Goal: Information Seeking & Learning: Check status

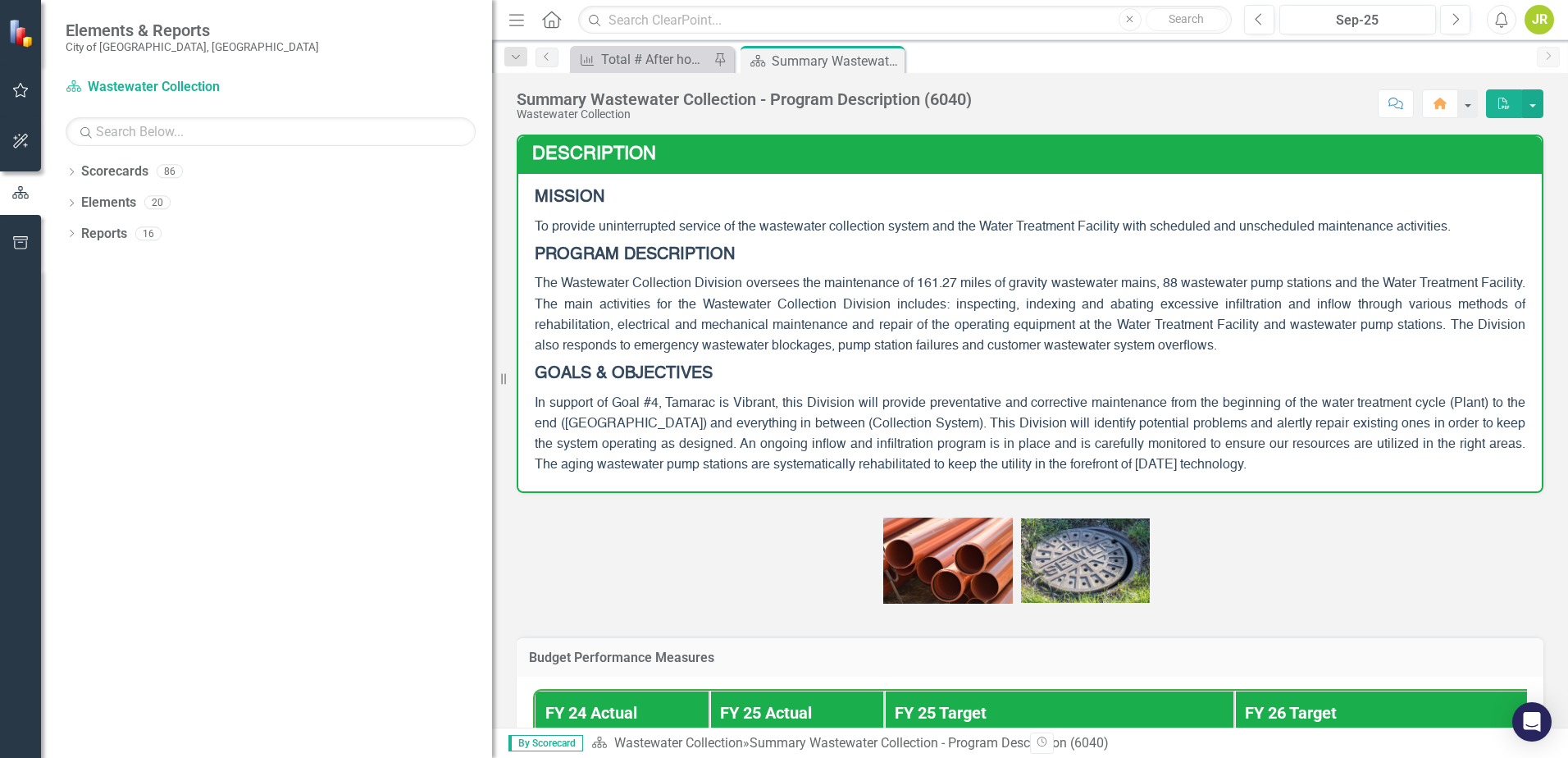
drag, startPoint x: 248, startPoint y: 256, endPoint x: 516, endPoint y: 265, distance: 268.2
click at [521, 264] on div "Elements & Reports City of [GEOGRAPHIC_DATA], [GEOGRAPHIC_DATA] Scorecard Waste…" at bounding box center [784, 379] width 1568 height 758
click at [73, 170] on icon "Dropdown" at bounding box center [71, 173] width 11 height 9
click at [79, 205] on icon "Dropdown" at bounding box center [80, 202] width 12 height 10
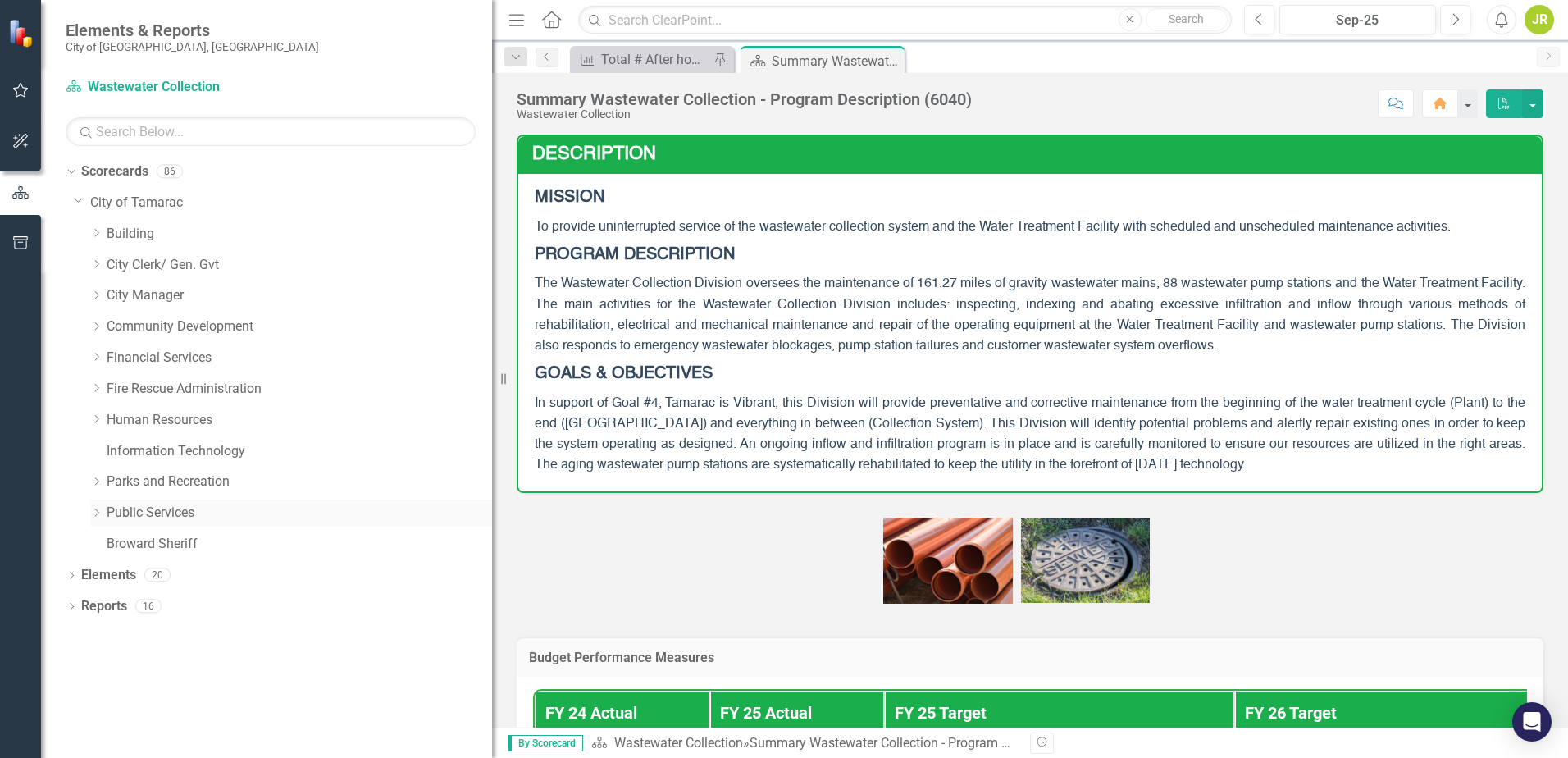
click at [96, 512] on icon "Dropdown" at bounding box center [96, 512] width 12 height 10
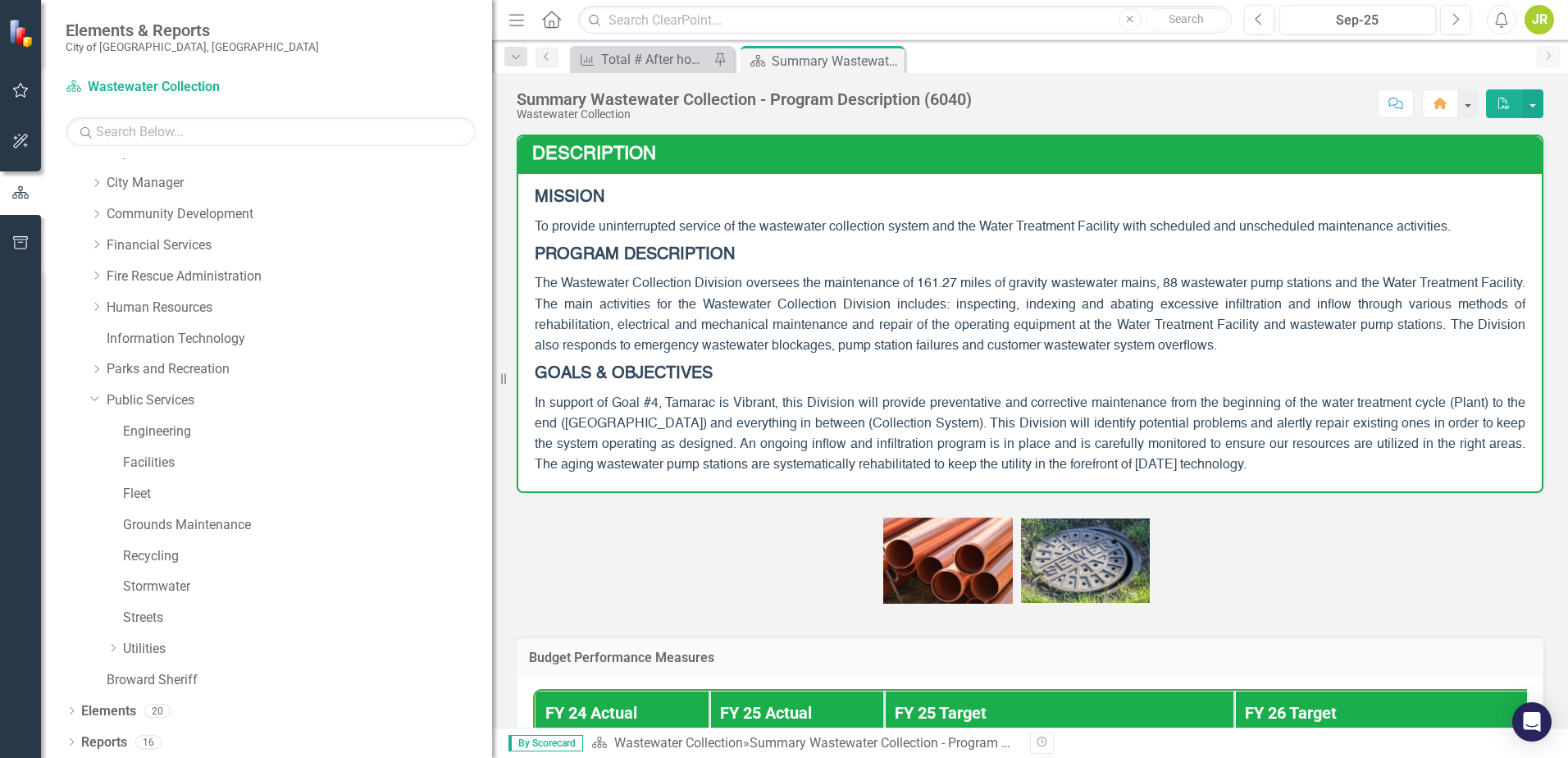
scroll to position [114, 0]
click at [113, 647] on icon "Dropdown" at bounding box center [113, 646] width 12 height 10
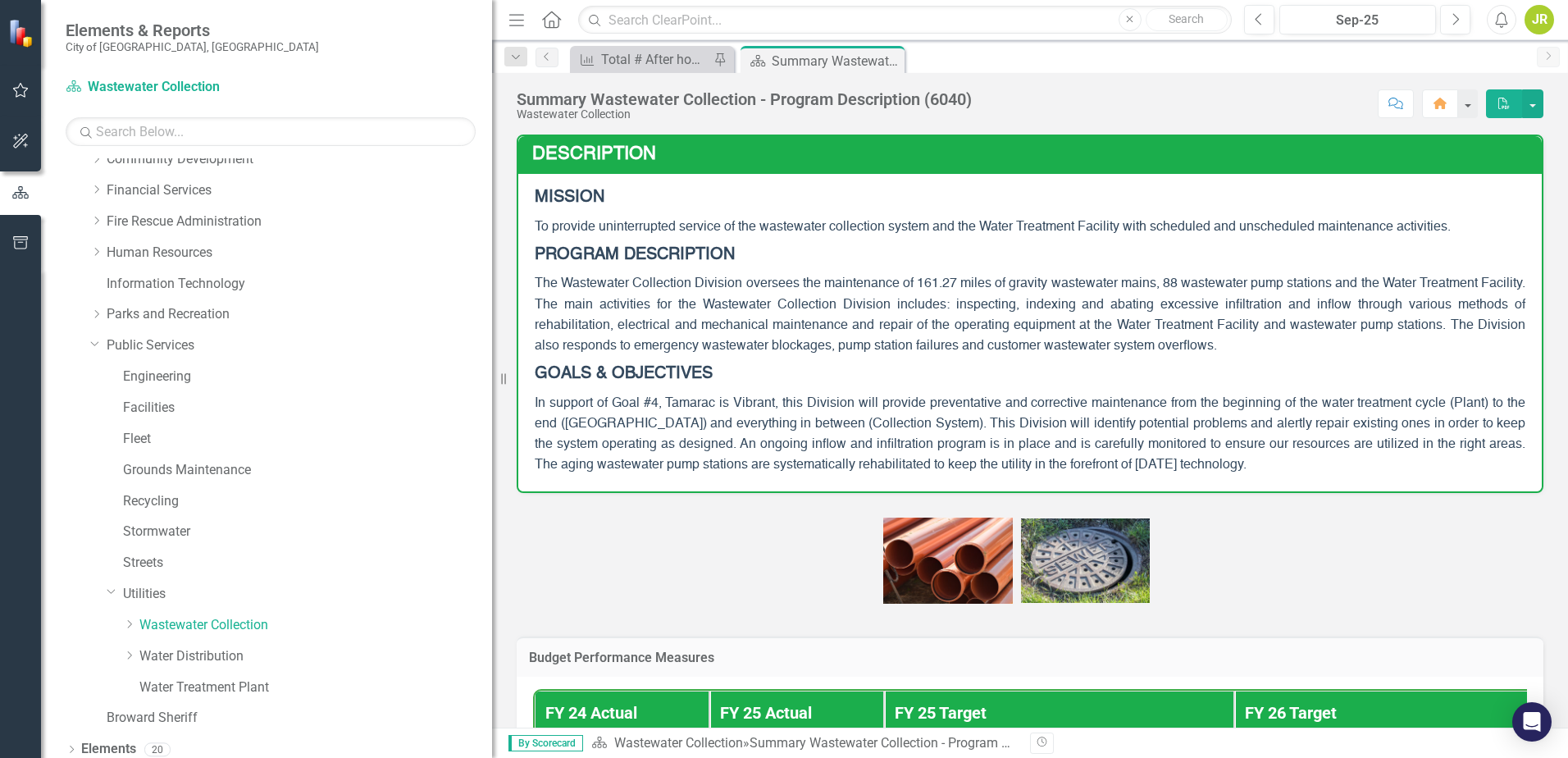
scroll to position [196, 0]
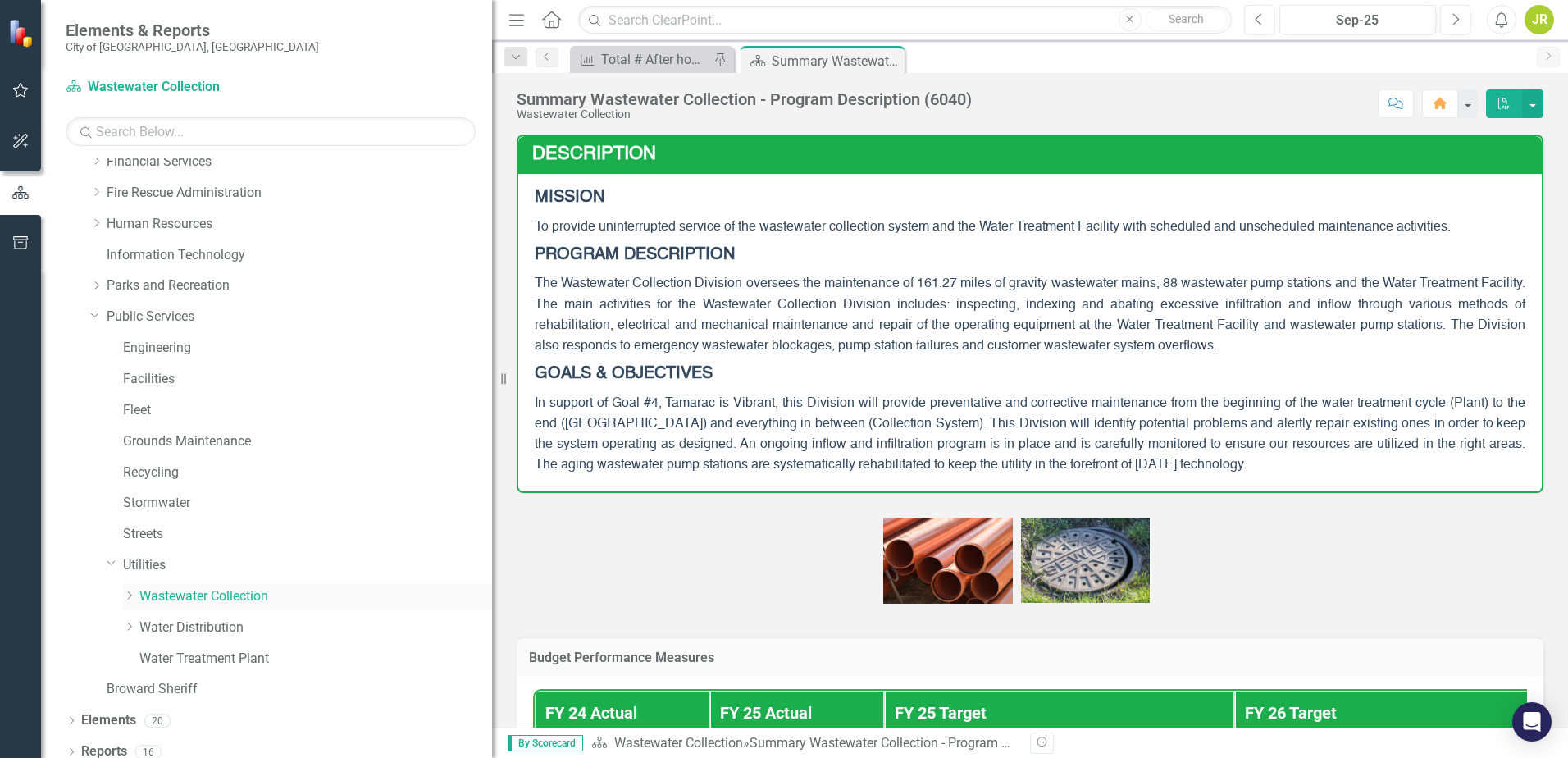
click at [131, 593] on icon "Dropdown" at bounding box center [129, 595] width 12 height 10
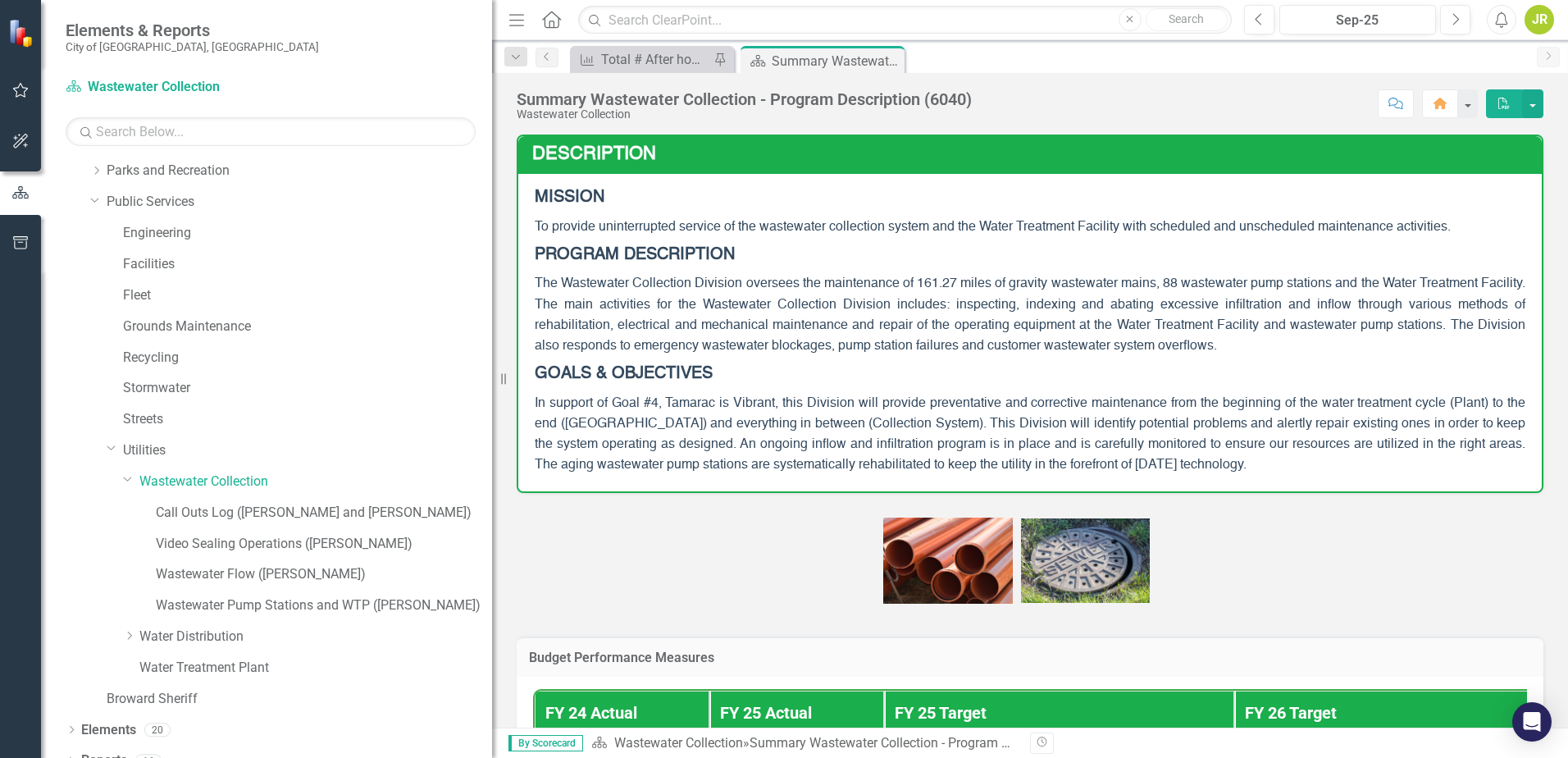
scroll to position [332, 0]
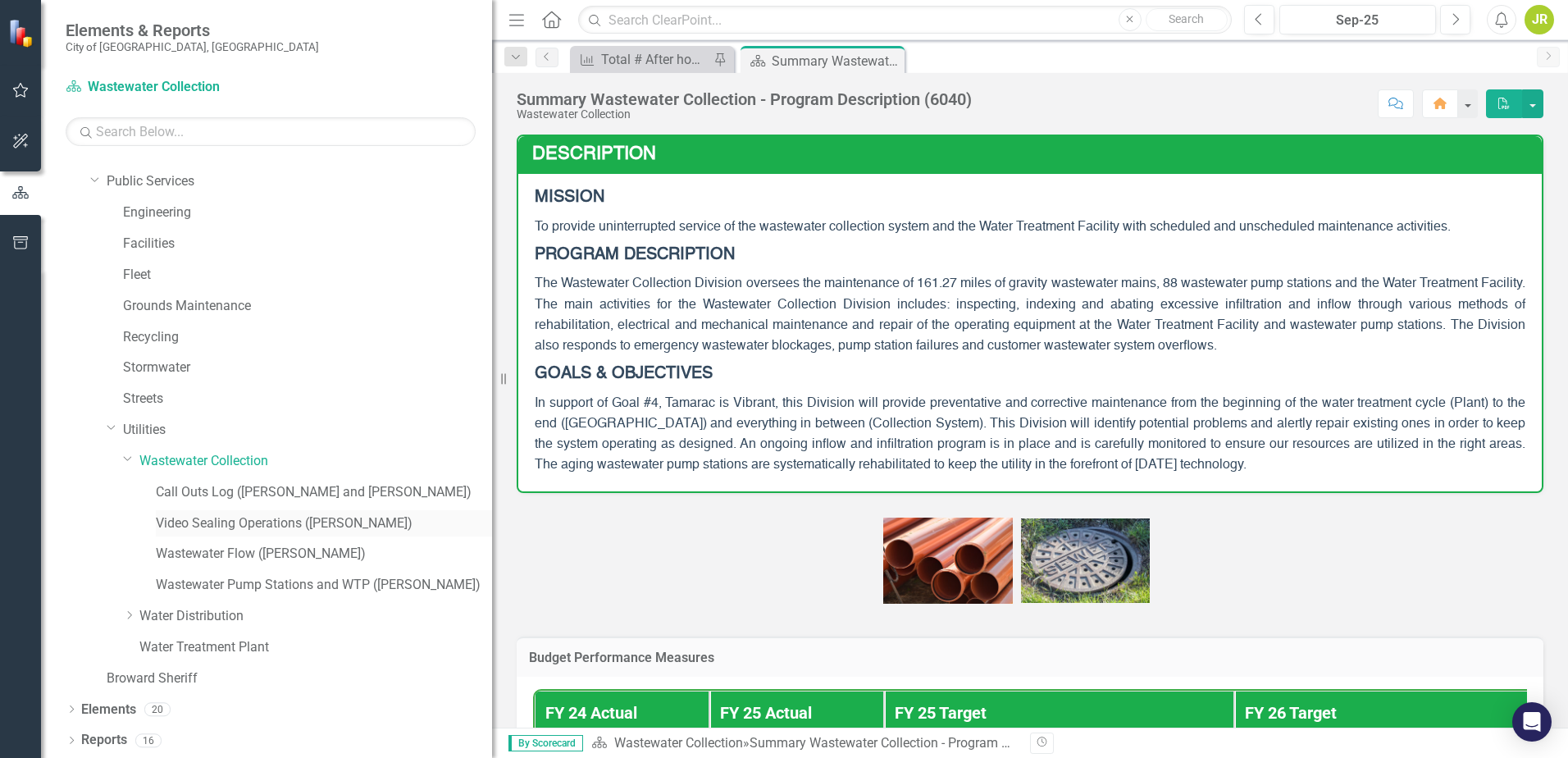
click at [197, 524] on link "Video Sealing Operations ([PERSON_NAME])" at bounding box center [324, 523] width 336 height 19
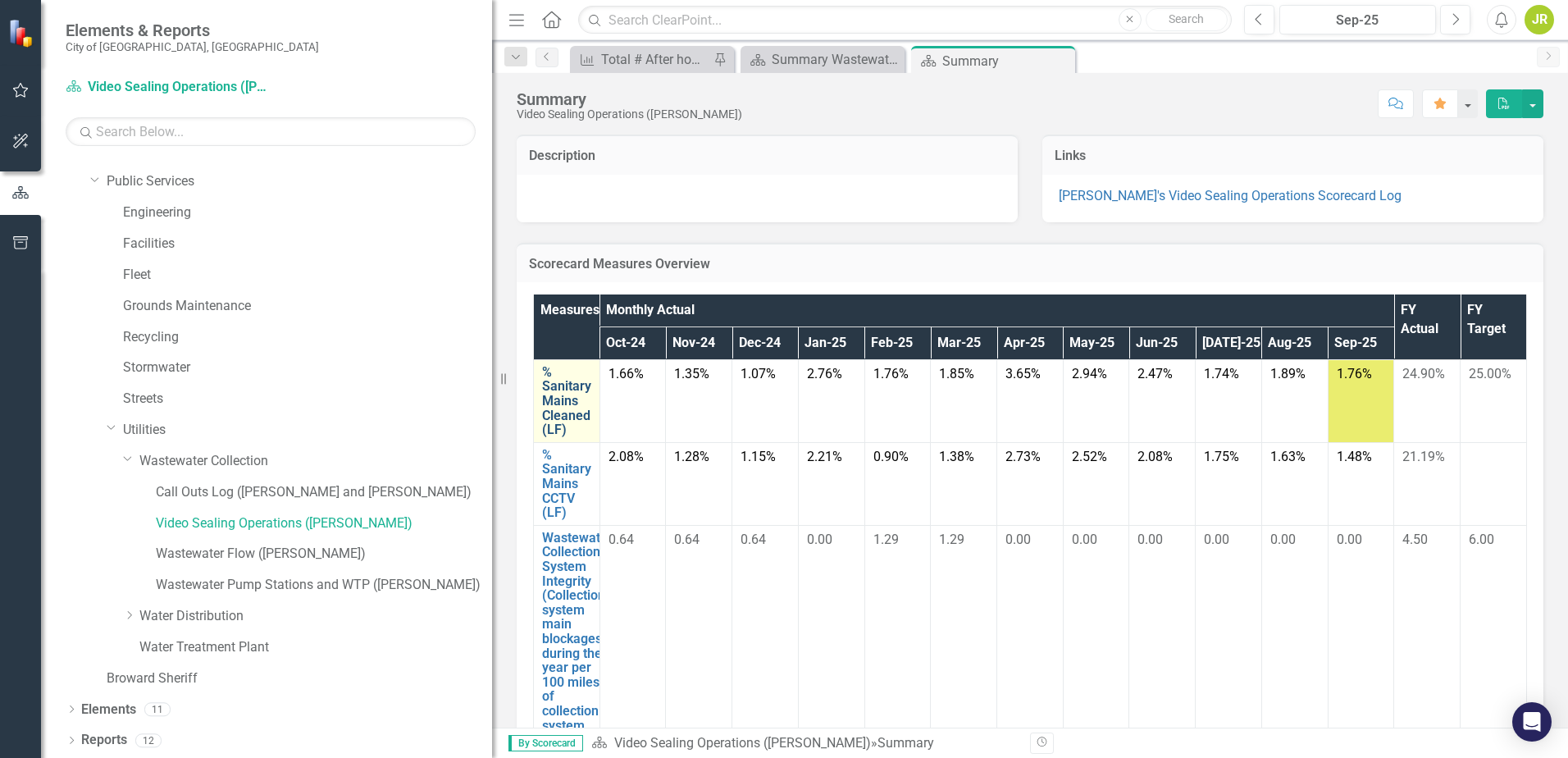
click at [560, 399] on link "% Sanitary Mains Cleaned (LF)" at bounding box center [567, 402] width 50 height 73
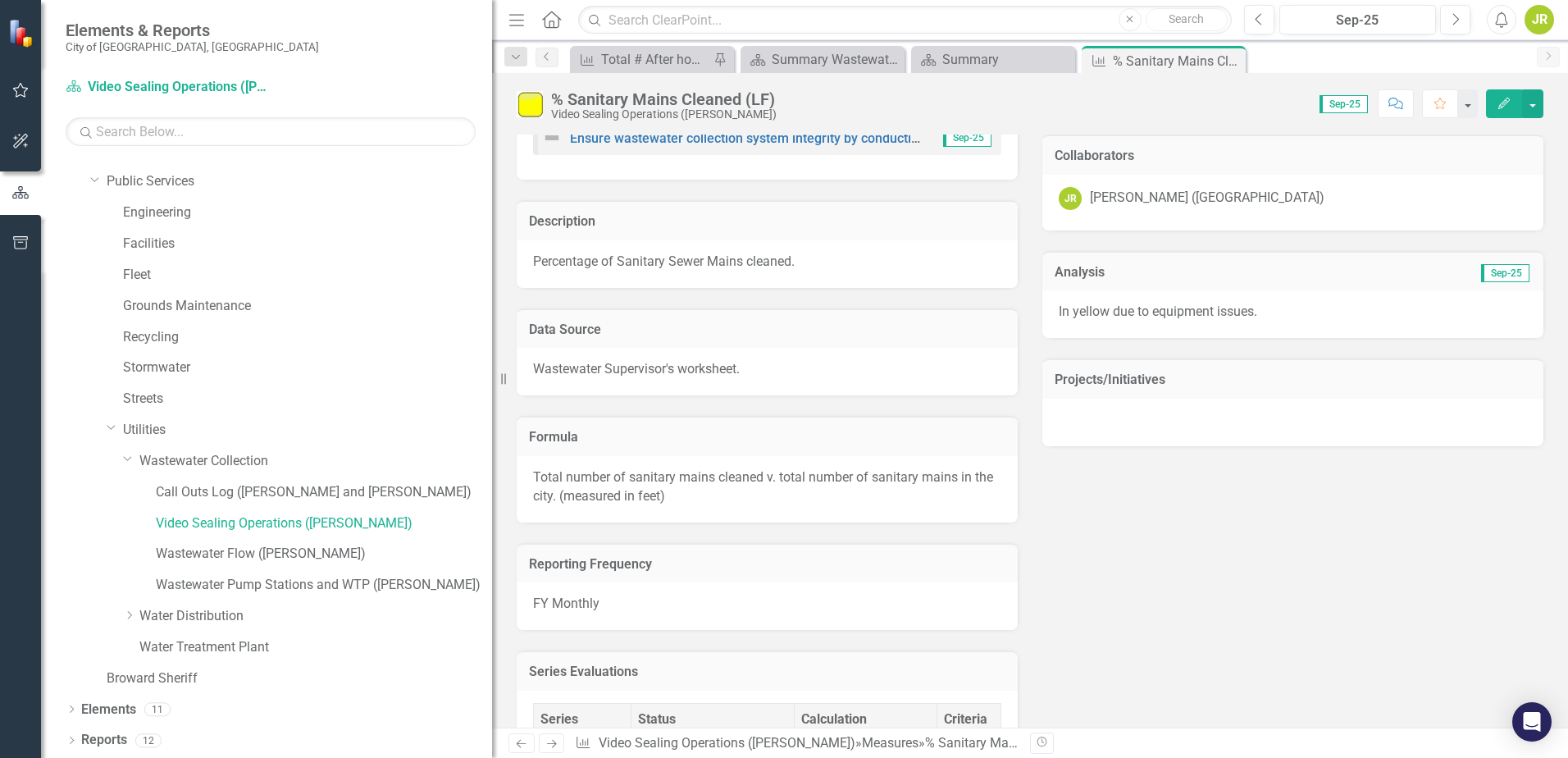
scroll to position [202, 0]
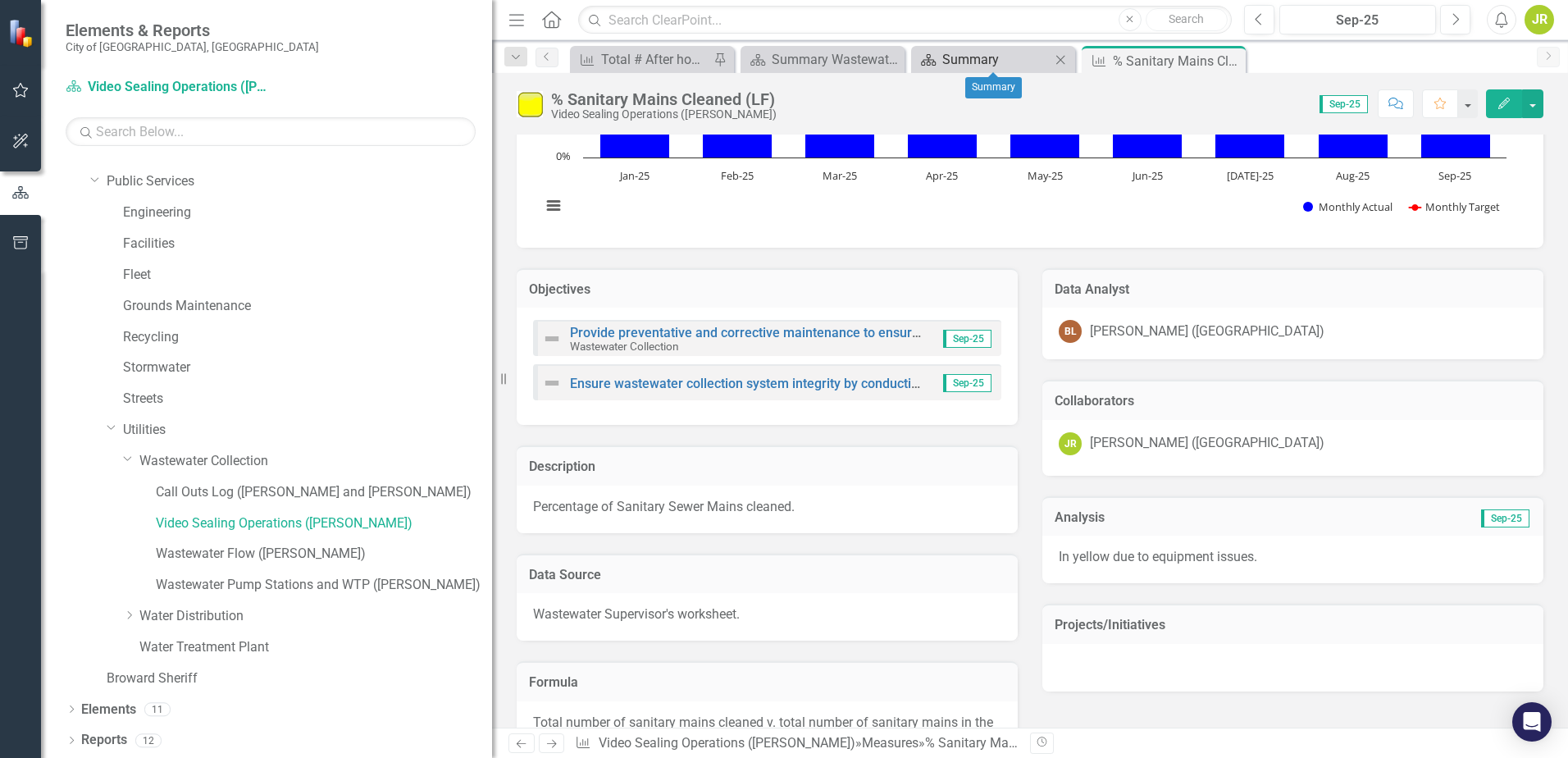
click at [968, 65] on div "Summary" at bounding box center [997, 59] width 108 height 20
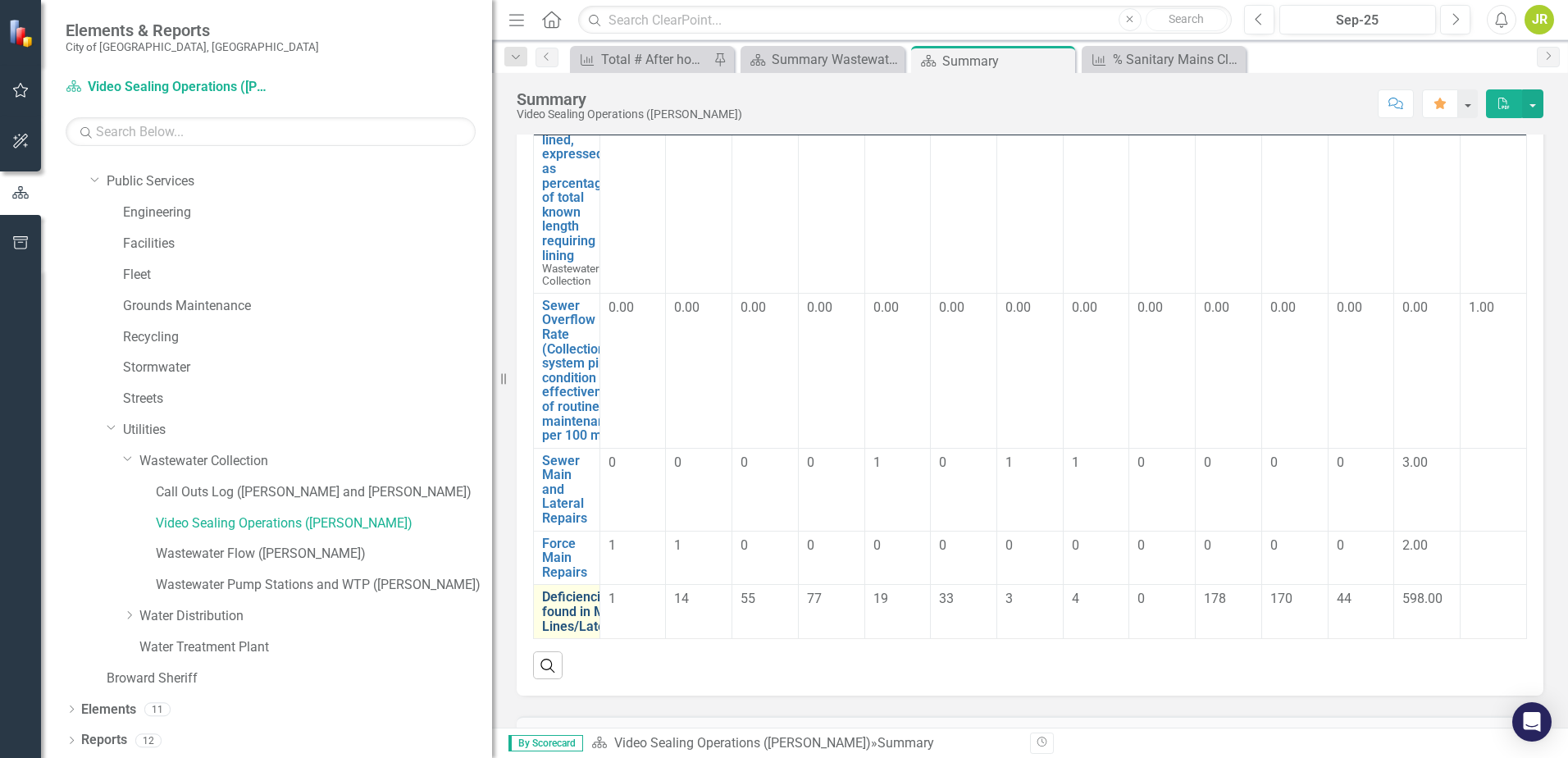
scroll to position [246, 0]
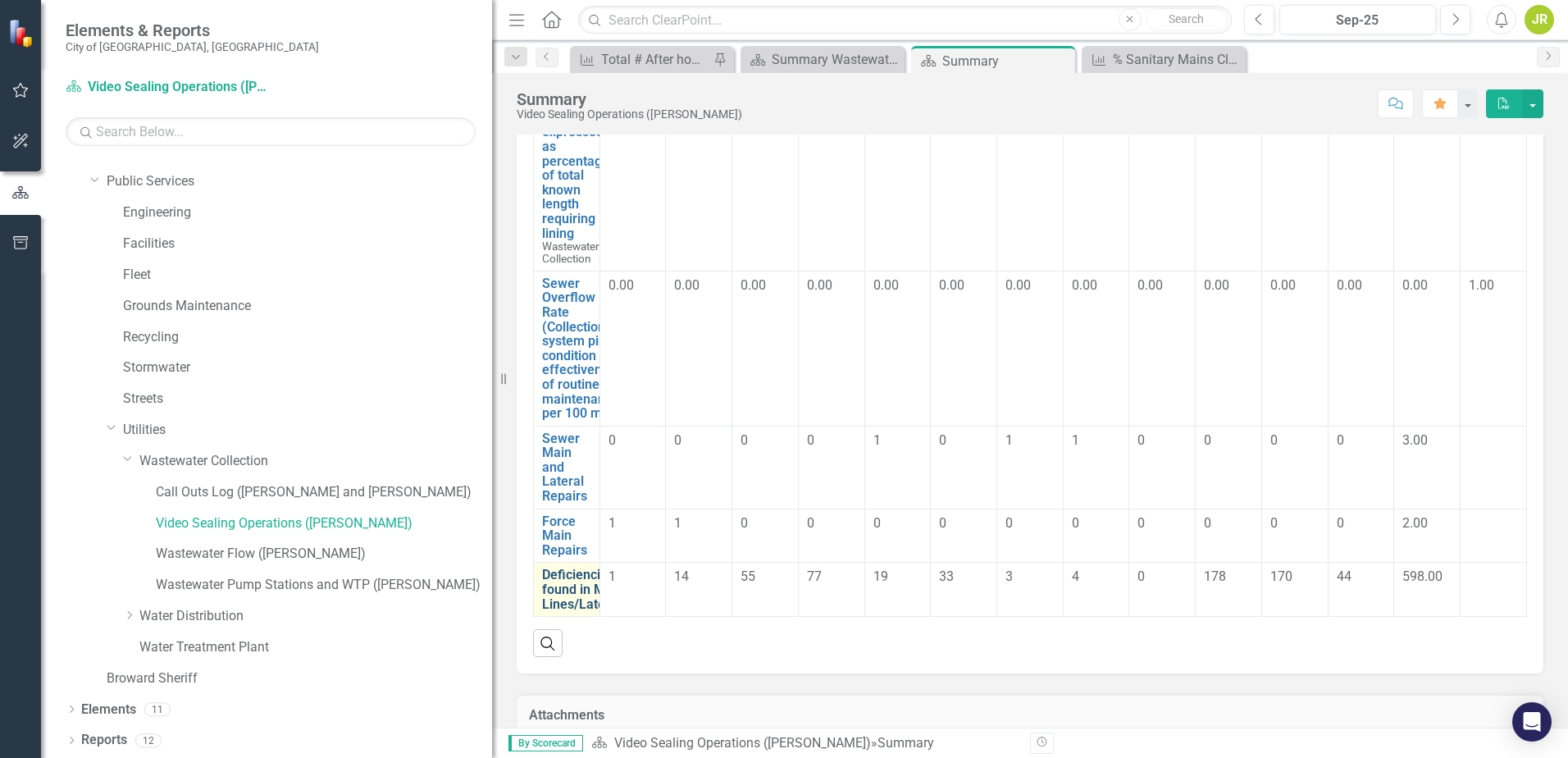
click at [570, 593] on link "Deficiencies found in Main Lines/Laterals" at bounding box center [585, 589] width 85 height 43
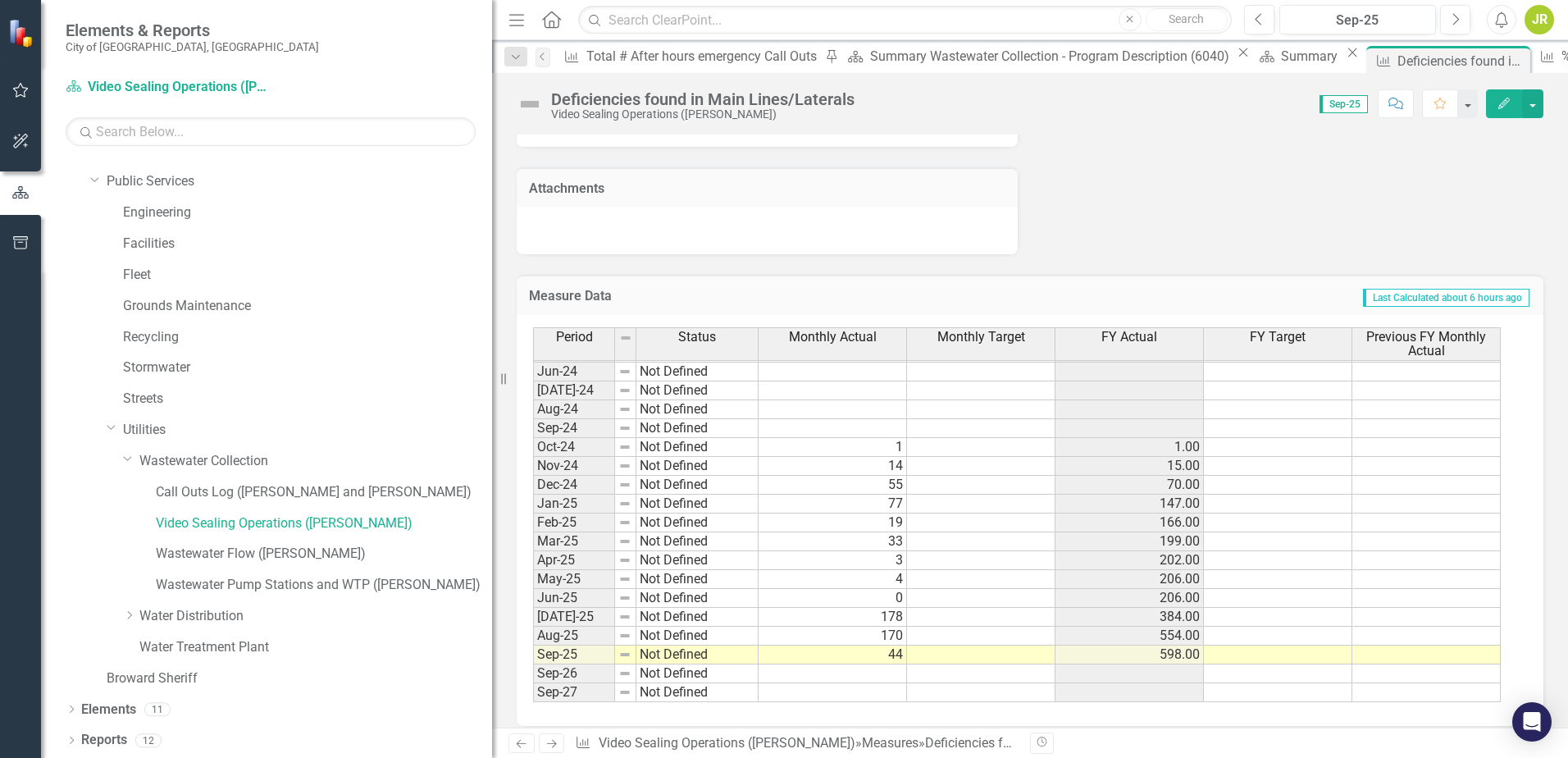
scroll to position [700, 0]
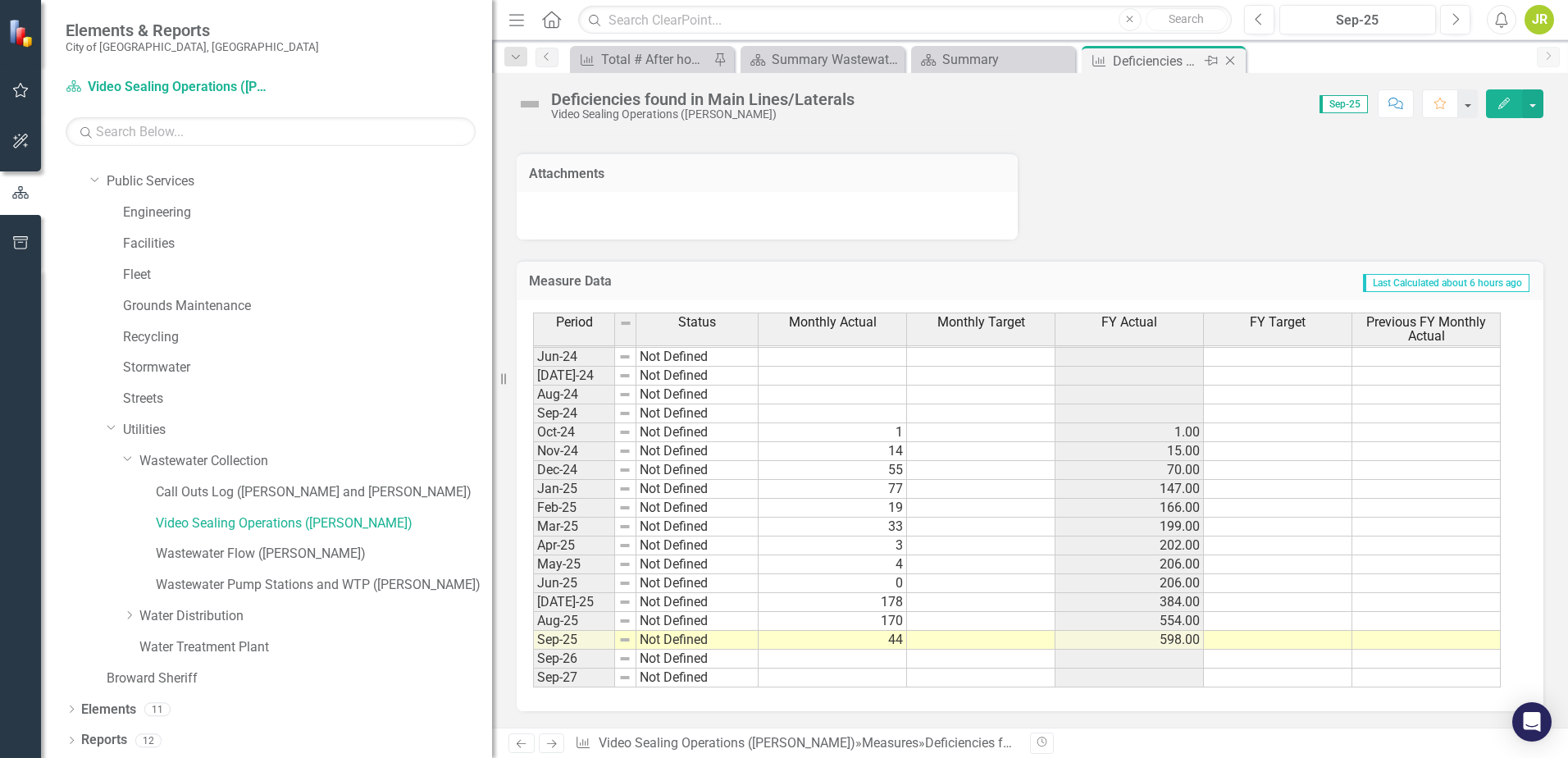
click at [1237, 62] on icon "Close" at bounding box center [1230, 60] width 17 height 13
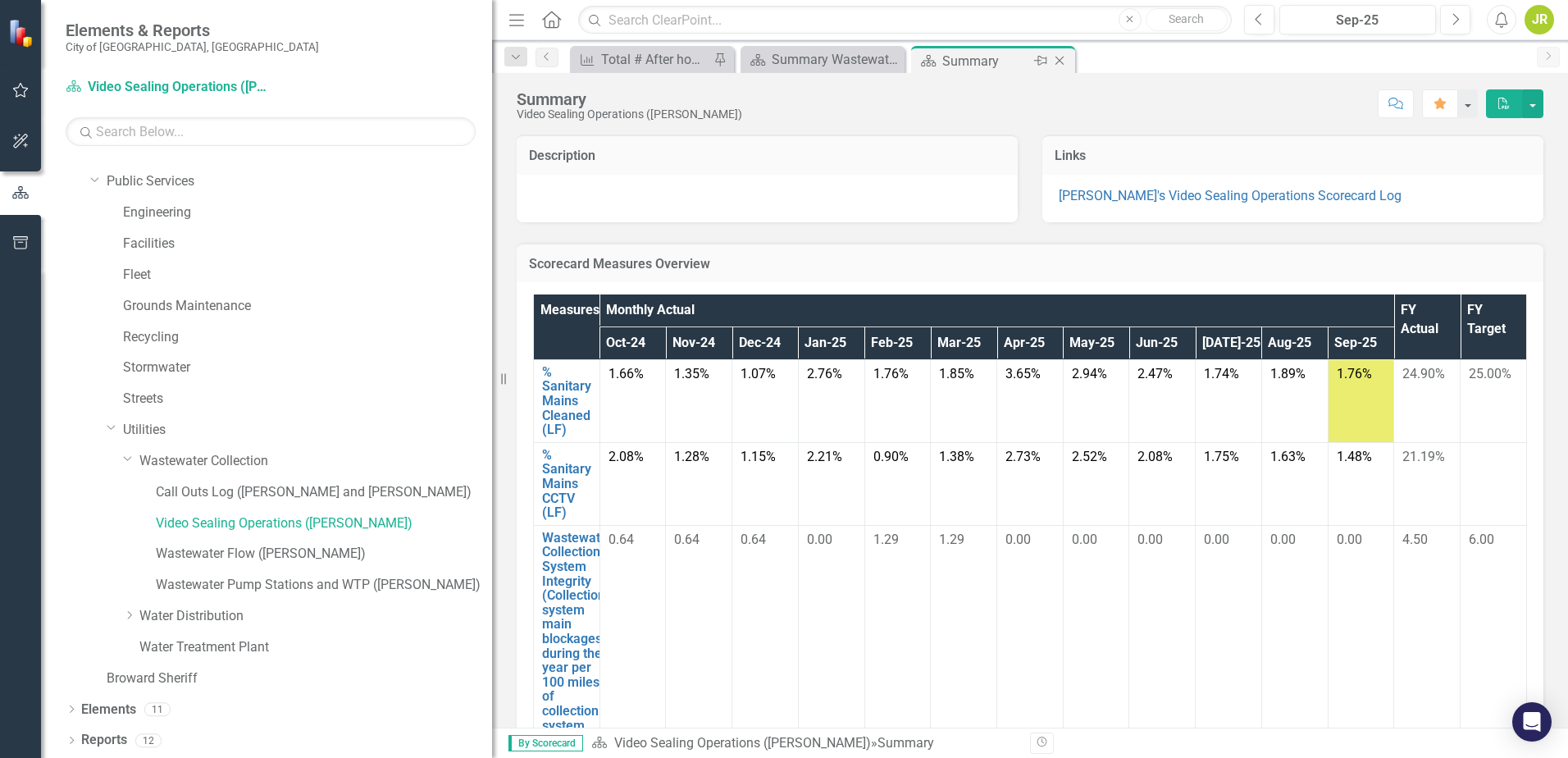
click at [1065, 62] on icon "Close" at bounding box center [1059, 60] width 17 height 13
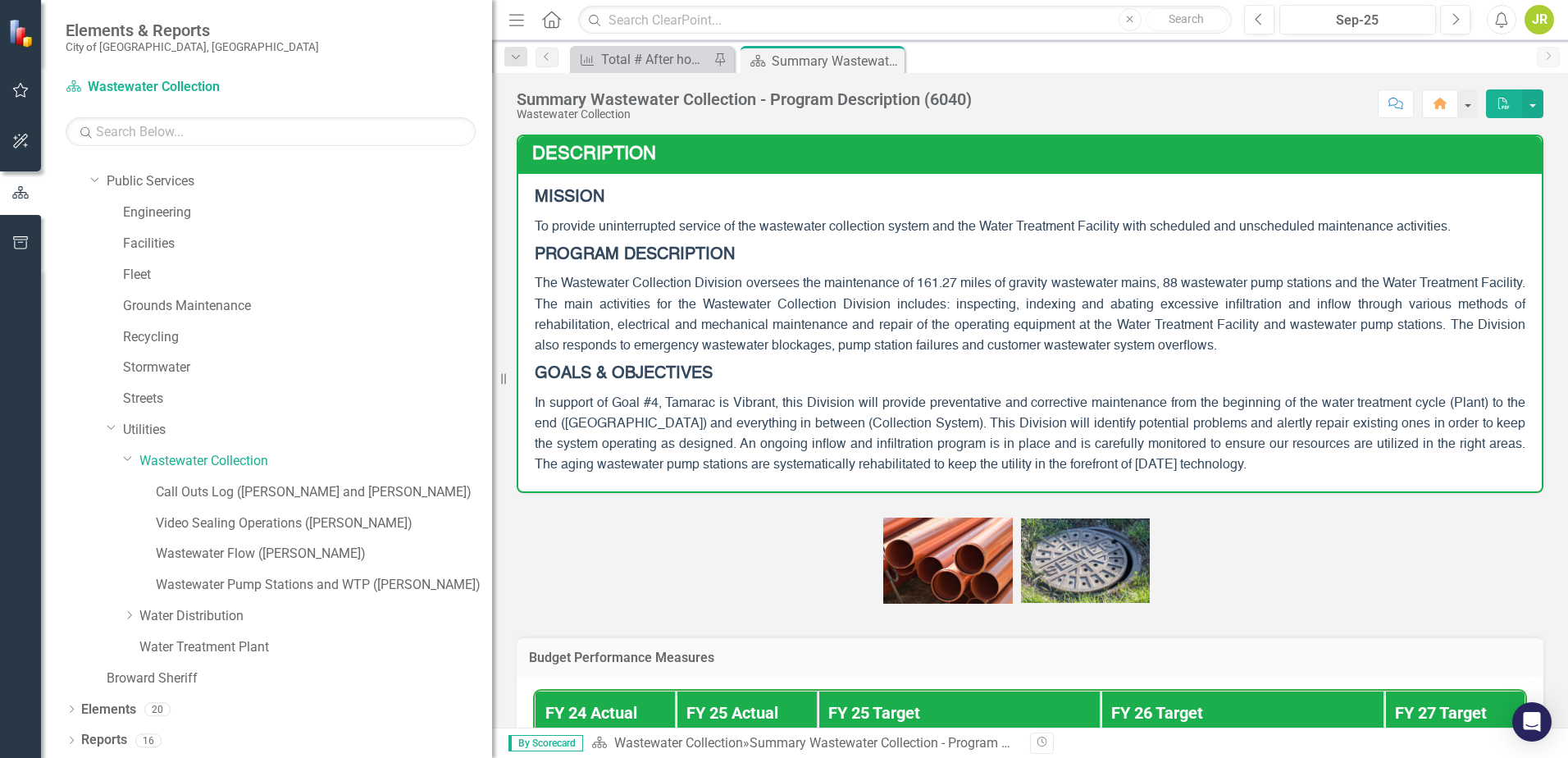
drag, startPoint x: 892, startPoint y: 59, endPoint x: 755, endPoint y: 69, distance: 137.4
click at [0, 0] on icon "Close" at bounding box center [0, 0] width 0 height 0
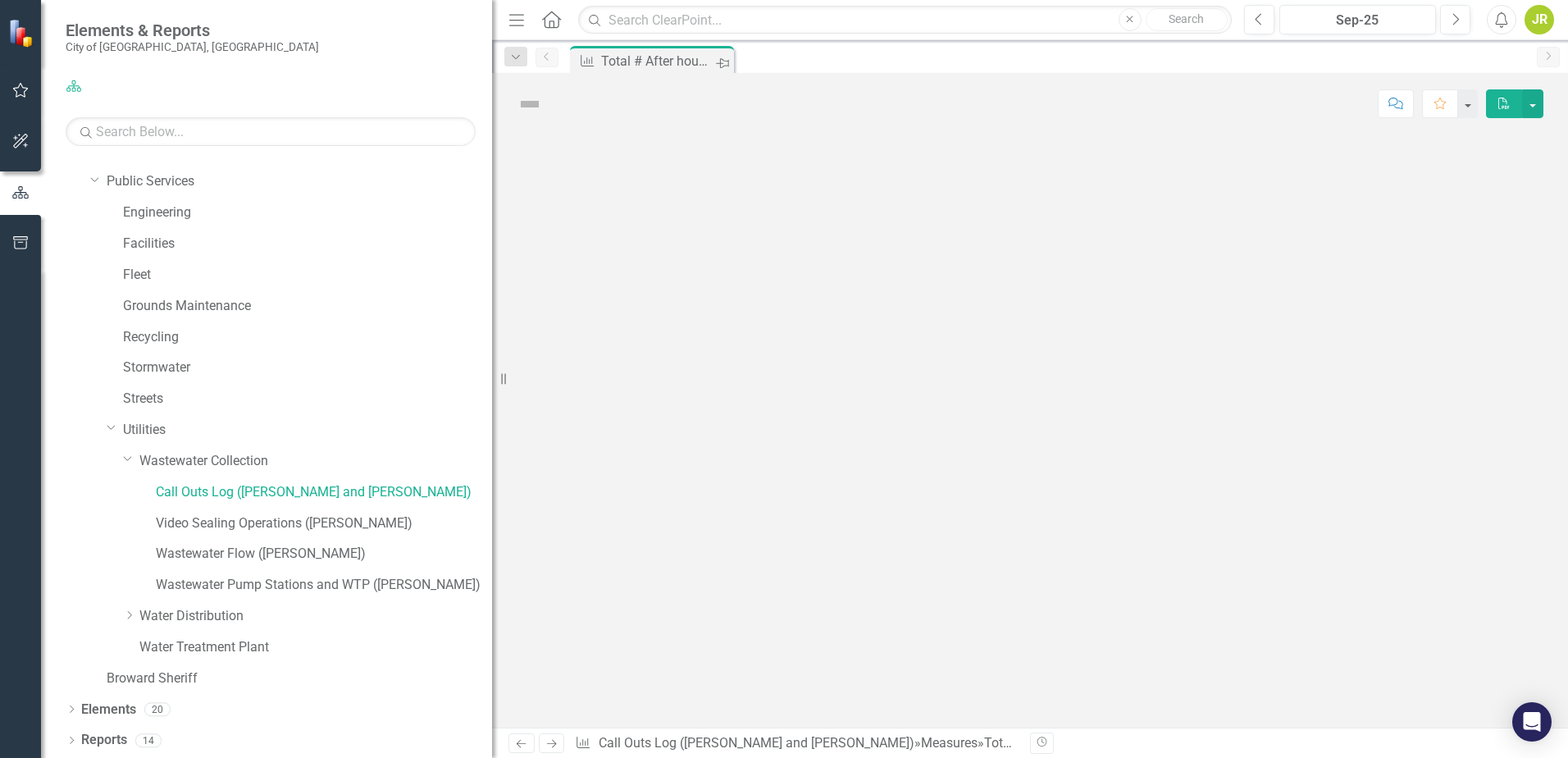
click at [717, 62] on icon at bounding box center [723, 63] width 13 height 10
